Goal: Find specific page/section: Find specific page/section

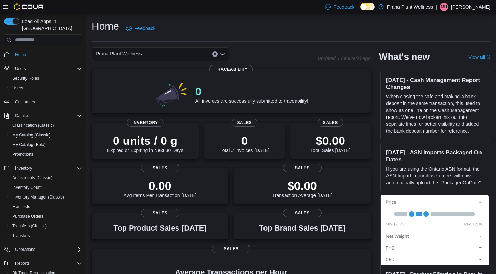
click at [133, 55] on span "Prana Plant Wellness" at bounding box center [119, 54] width 46 height 8
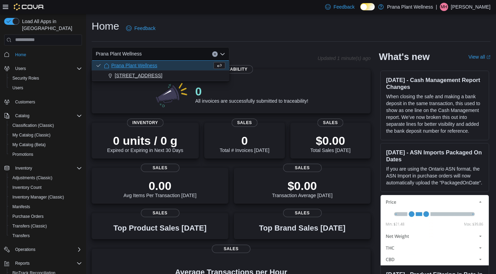
click at [138, 72] on span "[STREET_ADDRESS]" at bounding box center [139, 75] width 48 height 7
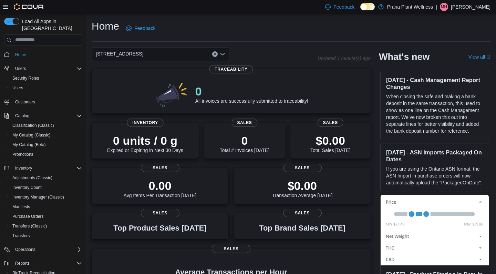
click at [124, 54] on span "[STREET_ADDRESS]" at bounding box center [120, 54] width 48 height 8
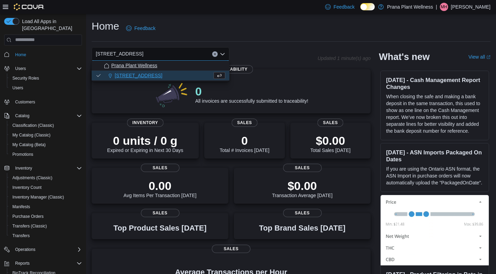
click at [138, 61] on button "Prana Plant Wellness" at bounding box center [161, 66] width 138 height 10
